Goal: Register for event/course

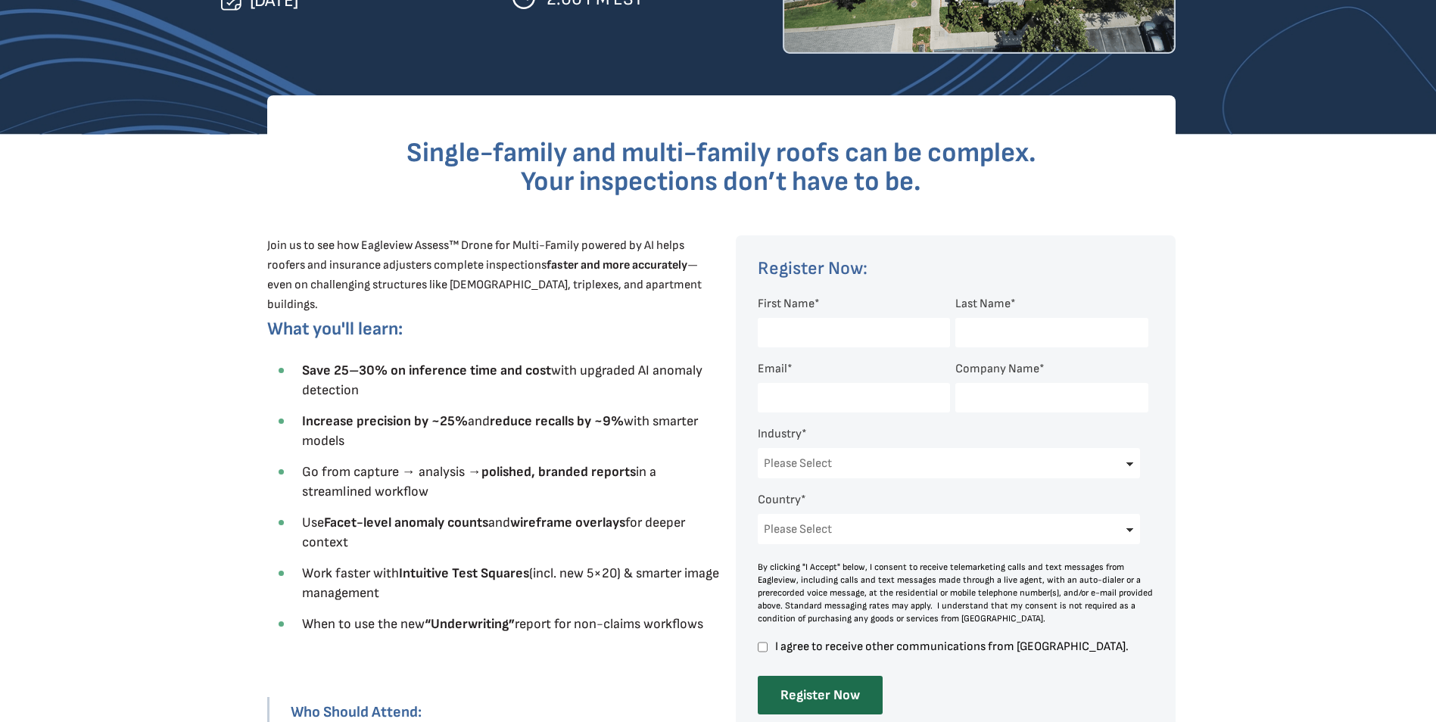
scroll to position [378, 0]
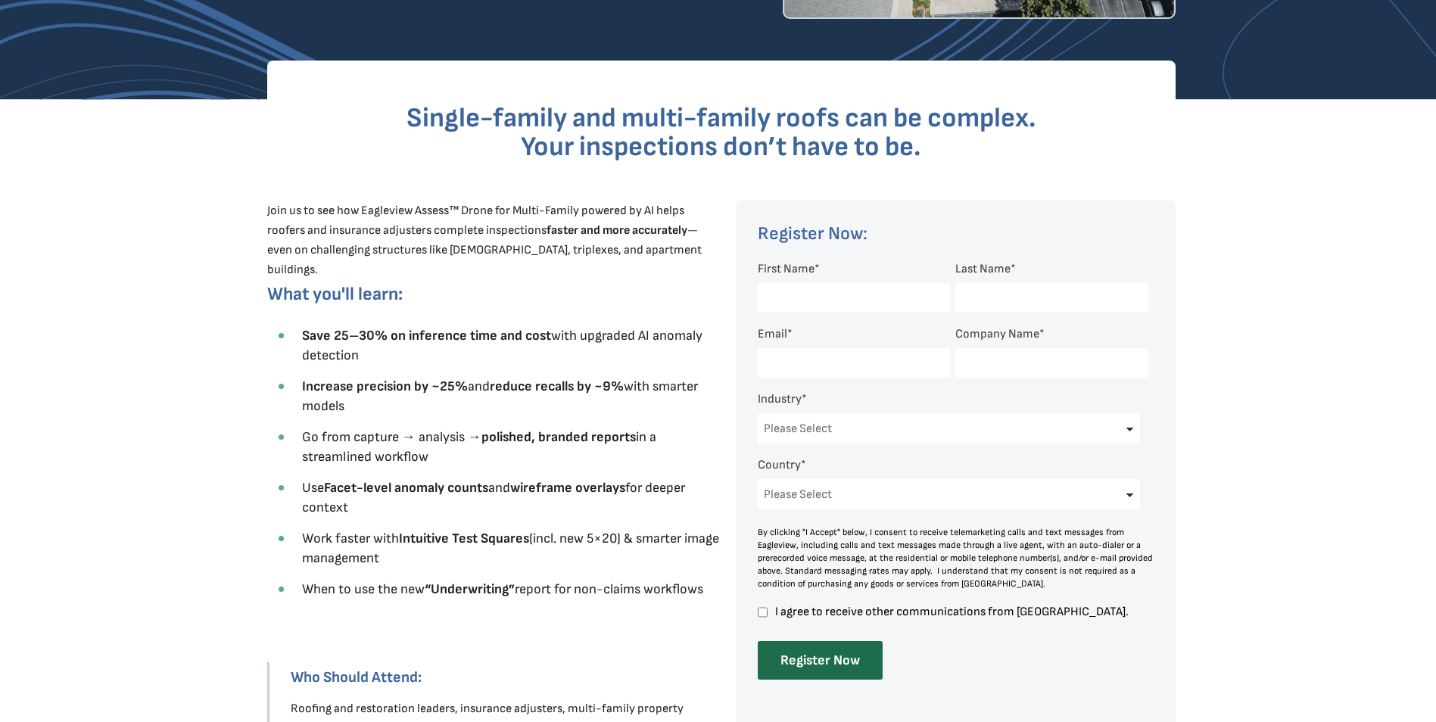
click at [833, 285] on input "First Name *" at bounding box center [854, 298] width 192 height 30
type input "[PERSON_NAME]"
type input "[PERSON_NAME][EMAIL_ADDRESS][DOMAIN_NAME]"
select select "[GEOGRAPHIC_DATA]"
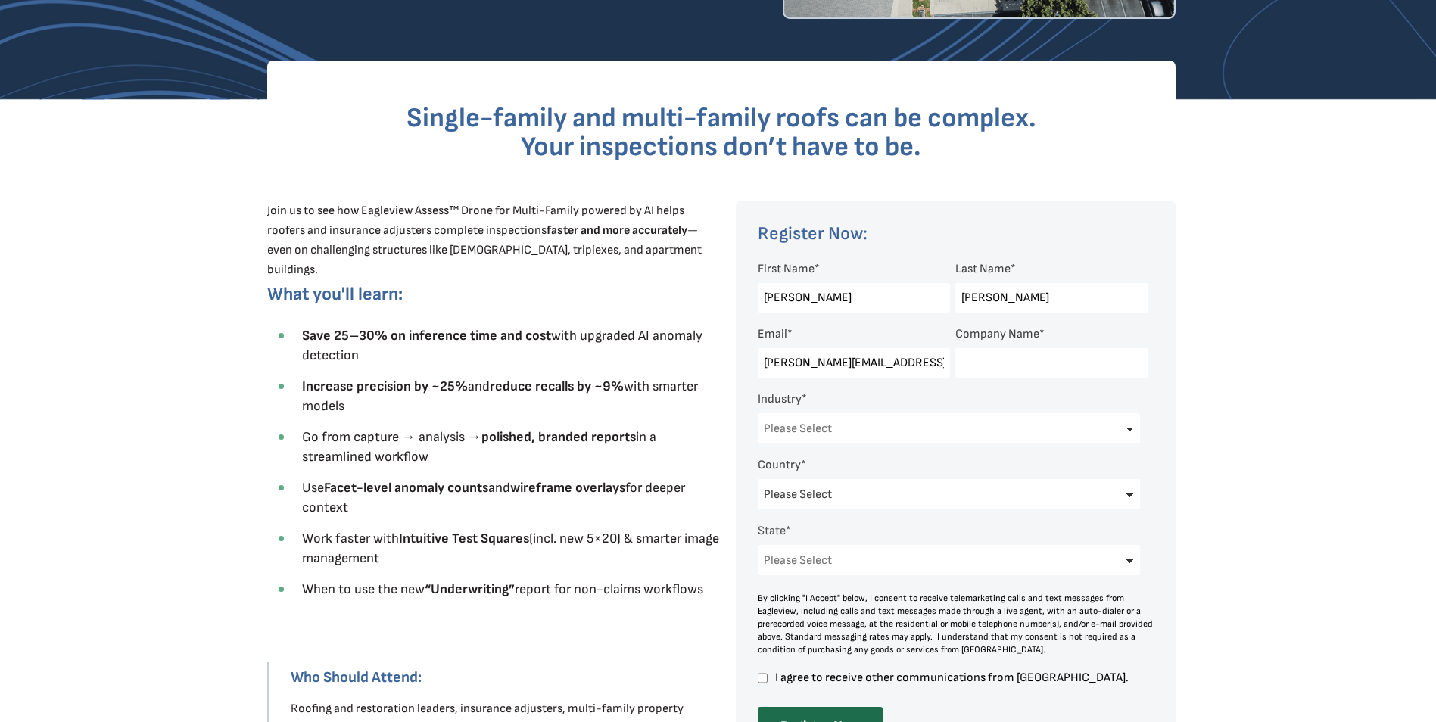
click at [999, 363] on input "Company Name *" at bounding box center [1051, 363] width 192 height 30
type input "BossRD"
click at [923, 425] on select "Please Select Architects & Engineering Construction Electric/Gas Utilities Gove…" at bounding box center [949, 428] width 383 height 30
select select "Property Maintenance"
click at [758, 413] on select "Please Select Architects & Engineering Construction Electric/Gas Utilities Gove…" at bounding box center [949, 428] width 383 height 30
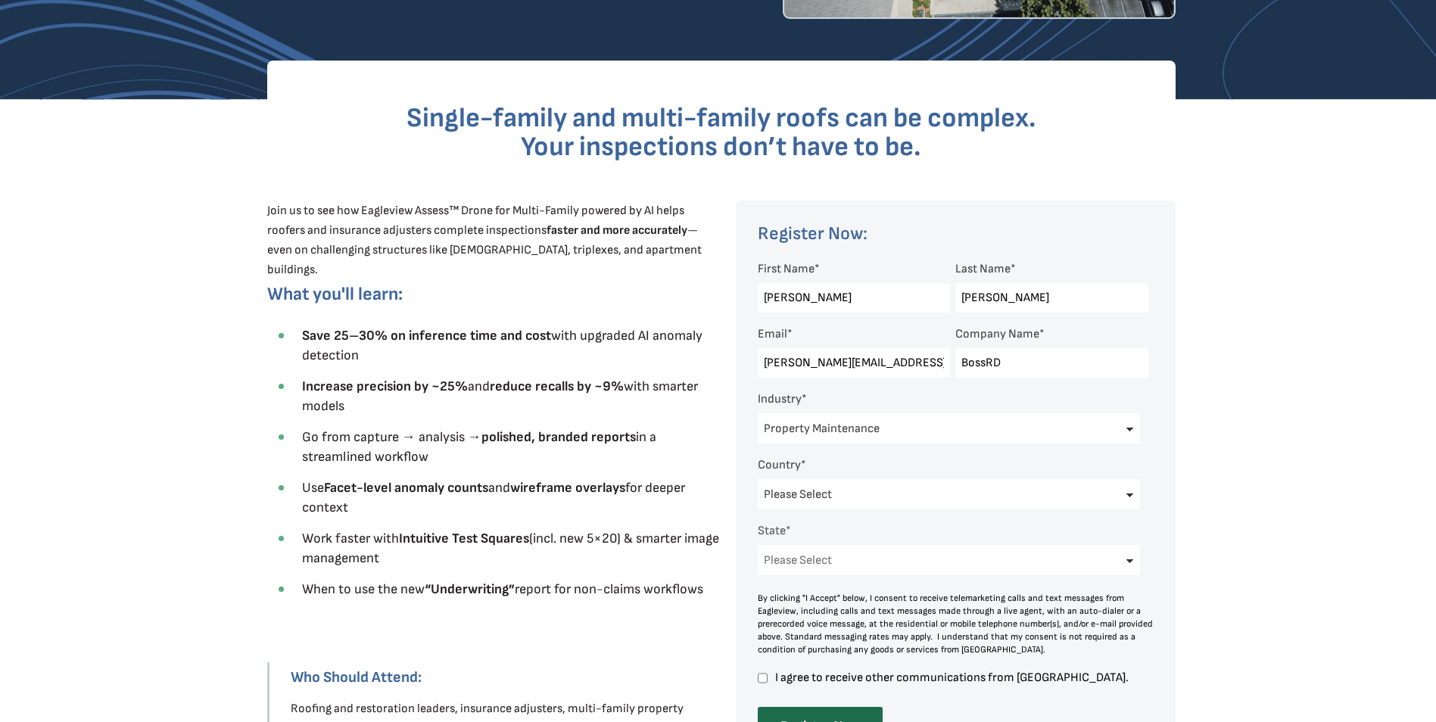
click at [1131, 559] on select "Please Select [US_STATE] [US_STATE] [GEOGRAPHIC_DATA] [US_STATE] [US_STATE] [GE…" at bounding box center [949, 560] width 383 height 30
select select "[US_STATE]"
click at [758, 545] on select "Please Select [US_STATE] [US_STATE] [GEOGRAPHIC_DATA] [US_STATE] [US_STATE] [GE…" at bounding box center [949, 560] width 383 height 30
click at [764, 676] on input "I agree to receive other communications from [GEOGRAPHIC_DATA]." at bounding box center [763, 678] width 10 height 14
checkbox input "true"
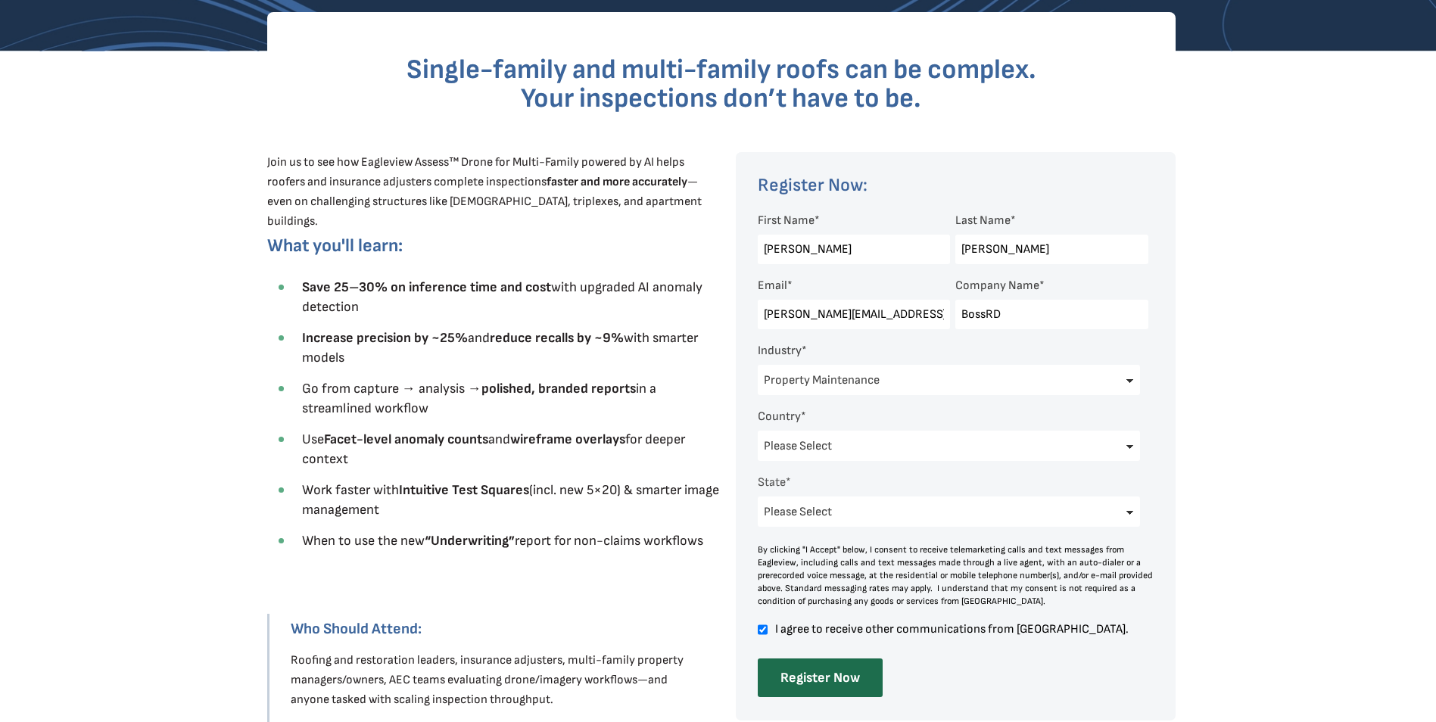
scroll to position [454, 0]
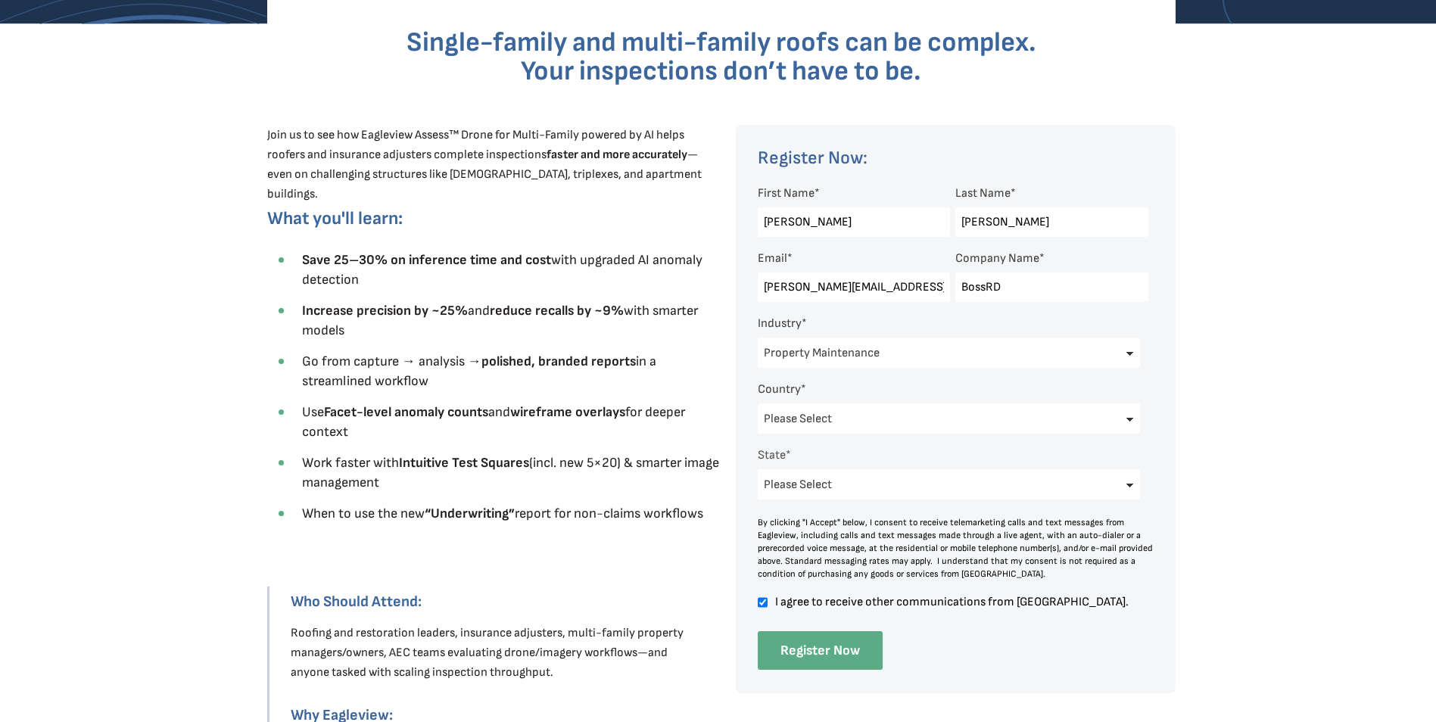
click at [859, 657] on input "Register Now" at bounding box center [820, 650] width 125 height 39
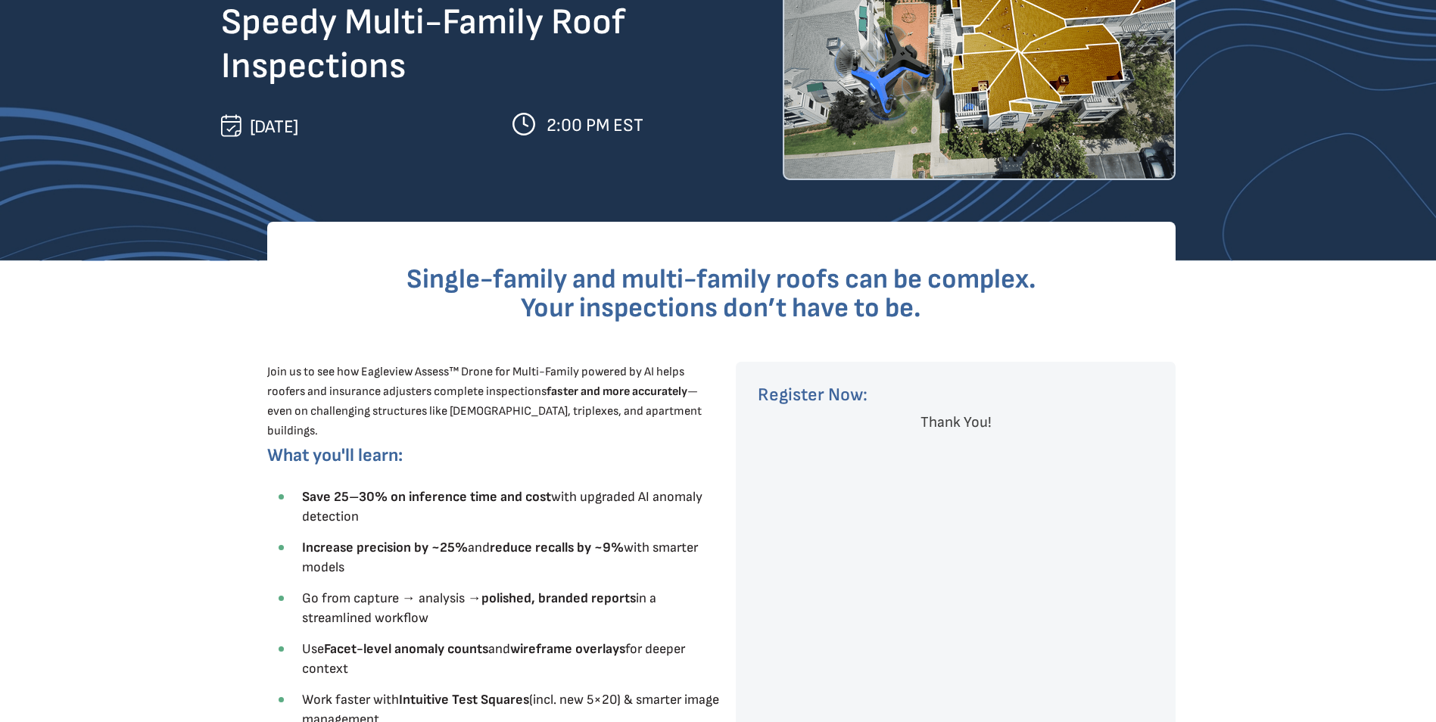
scroll to position [0, 0]
